Goal: Task Accomplishment & Management: Manage account settings

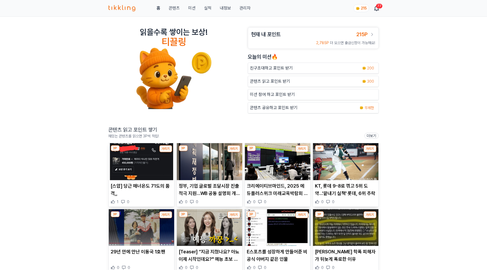
click at [459, 106] on div "읽을수록 쌓이는 보상! 티끌링 현재 내 포인트 215P 2,785P 더 모으면 출금신청이 가능해요! [DATE]의 미션🔥 친구초대하고 포인트 …" at bounding box center [243, 188] width 487 height 342
click at [244, 8] on link "관리자" at bounding box center [244, 8] width 11 height 6
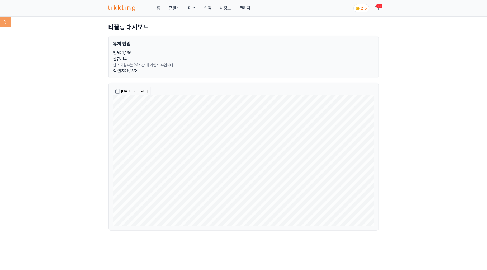
click at [8, 19] on icon at bounding box center [5, 22] width 11 height 11
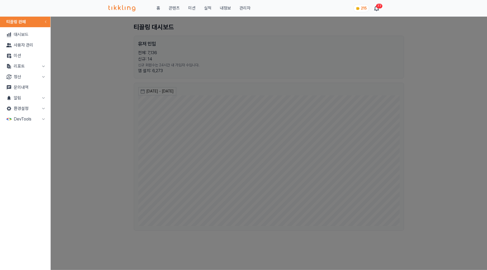
click at [27, 75] on button "정산" at bounding box center [25, 76] width 46 height 11
click at [28, 84] on link "출금신청" at bounding box center [25, 87] width 46 height 11
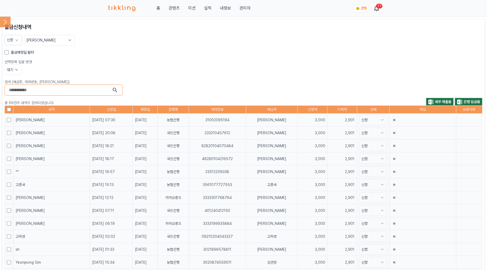
click at [10, 50] on div "출금예정일 필터" at bounding box center [243, 52] width 478 height 5
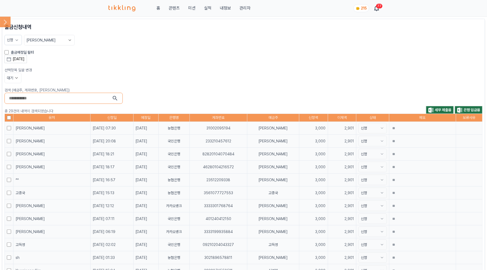
click at [25, 60] on div "[DATE]" at bounding box center [19, 59] width 12 height 6
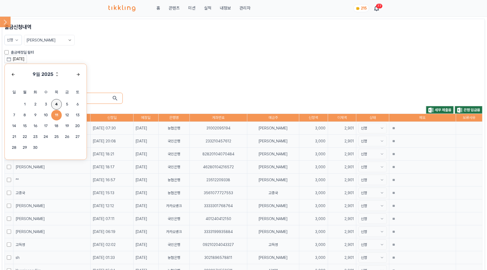
click at [59, 101] on span "4" at bounding box center [56, 104] width 11 height 11
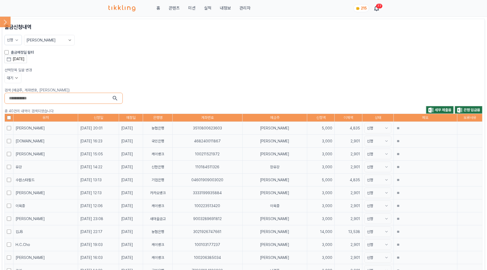
click at [197, 55] on div "[DATE] 9월 2025 일 월 화 수 목 금 토 1 2 3 4 5 6 7 8 9 10 11 12 13 14 15 16 17 18 19 20…" at bounding box center [243, 59] width 478 height 8
click at [12, 73] on button "대기" at bounding box center [12, 78] width 17 height 11
click at [16, 96] on button "대기" at bounding box center [13, 97] width 16 height 9
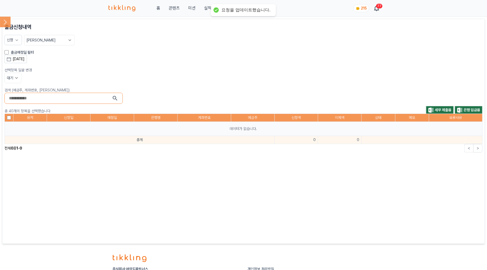
click at [140, 73] on div "대기" at bounding box center [243, 78] width 478 height 11
